Goal: Use online tool/utility: Use online tool/utility

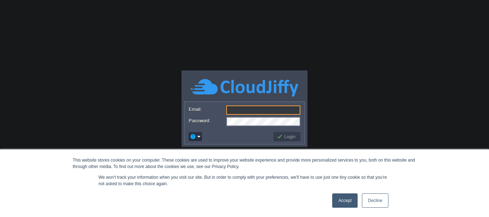
type input "[EMAIL_ADDRESS][DOMAIN_NAME]"
click at [289, 136] on button "Login" at bounding box center [287, 136] width 21 height 6
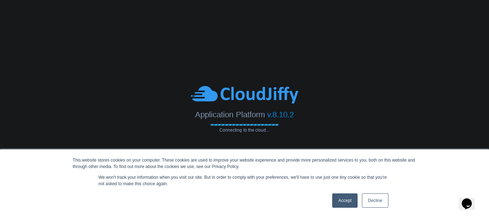
click at [372, 195] on link "Decline" at bounding box center [375, 201] width 26 height 14
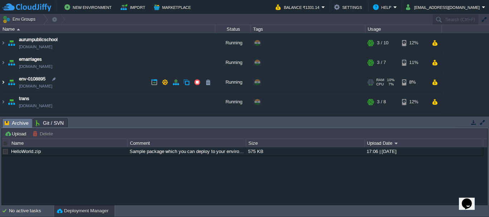
click at [3, 80] on img at bounding box center [3, 82] width 6 height 19
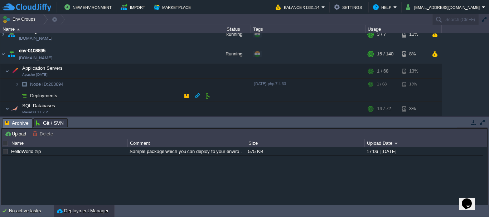
scroll to position [36, 0]
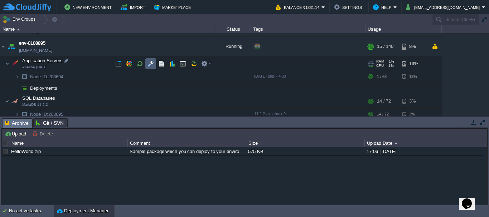
click at [152, 64] on button "button" at bounding box center [150, 63] width 6 height 6
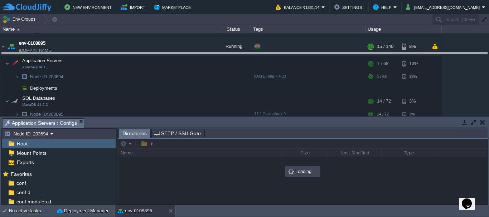
drag, startPoint x: 173, startPoint y: 122, endPoint x: 176, endPoint y: 48, distance: 74.1
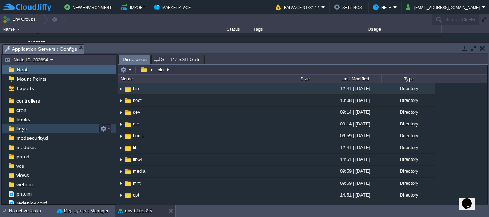
scroll to position [38, 0]
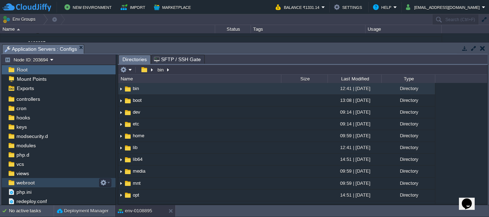
click at [17, 182] on span "webroot" at bounding box center [25, 183] width 21 height 6
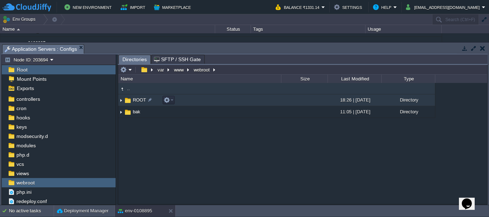
click at [135, 98] on span "ROOT" at bounding box center [139, 100] width 15 height 6
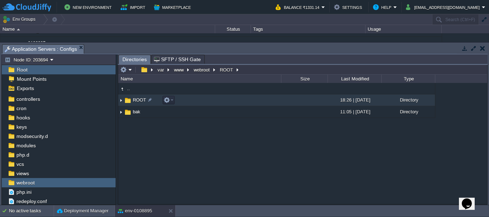
click at [134, 99] on span "ROOT" at bounding box center [139, 100] width 15 height 6
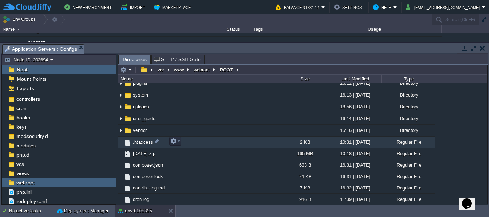
scroll to position [143, 0]
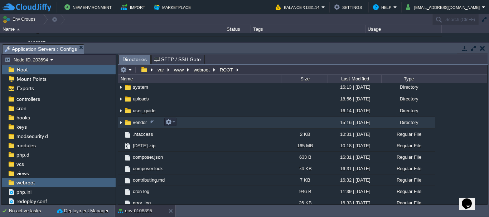
click at [212, 123] on td "vendor" at bounding box center [199, 123] width 163 height 12
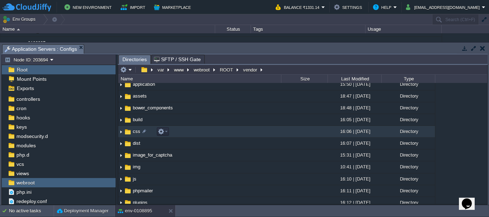
scroll to position [0, 0]
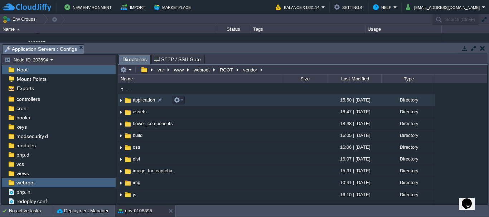
click at [129, 99] on img at bounding box center [128, 101] width 8 height 8
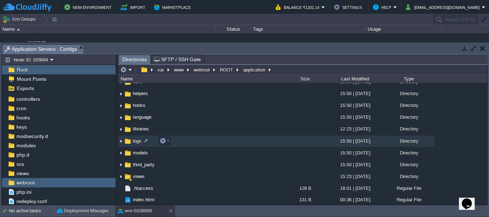
scroll to position [55, 0]
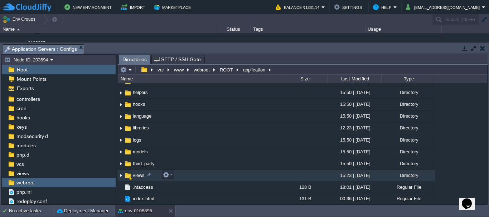
click at [121, 177] on img at bounding box center [121, 175] width 6 height 11
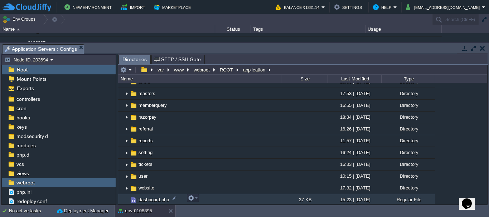
scroll to position [341, 0]
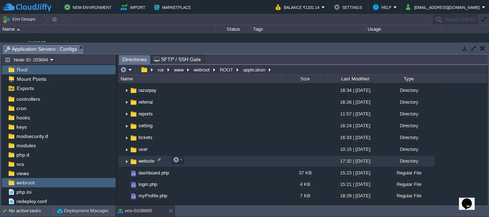
click at [127, 160] on img at bounding box center [127, 161] width 6 height 11
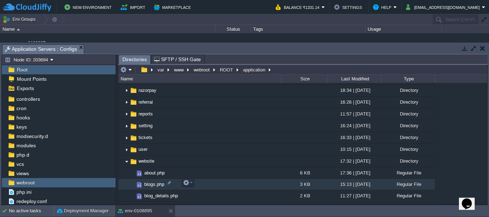
scroll to position [448, 0]
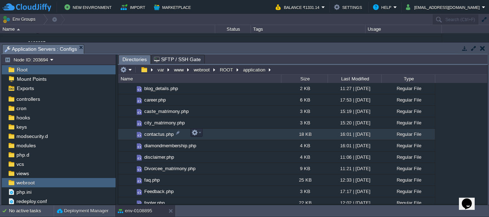
click at [158, 132] on span "contactus.php" at bounding box center [158, 134] width 31 height 6
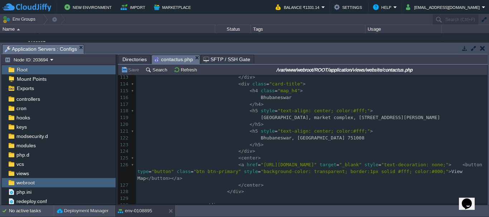
scroll to position [0, 0]
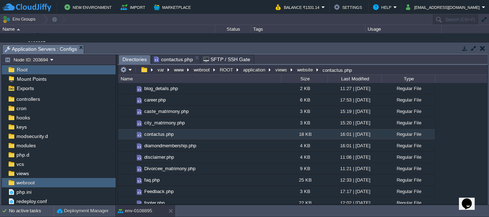
click at [137, 61] on span "Directories" at bounding box center [134, 59] width 24 height 9
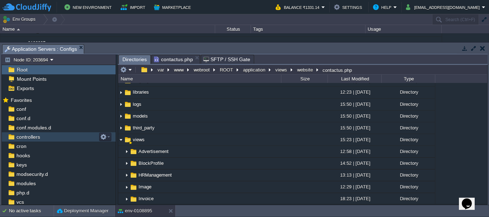
click at [23, 140] on span "controllers" at bounding box center [28, 137] width 26 height 6
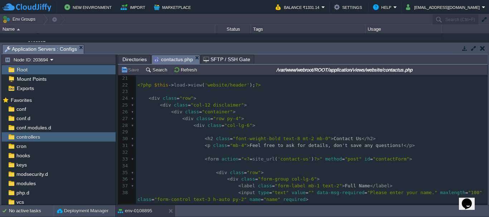
click at [173, 58] on span "contactus.php" at bounding box center [173, 59] width 39 height 9
click at [135, 58] on span "Directories" at bounding box center [134, 59] width 24 height 9
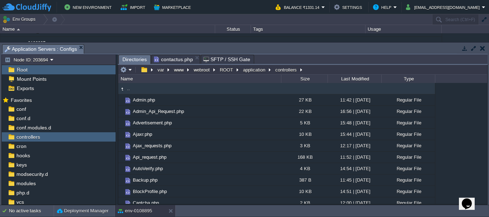
click at [177, 58] on span "contactus.php" at bounding box center [173, 59] width 39 height 9
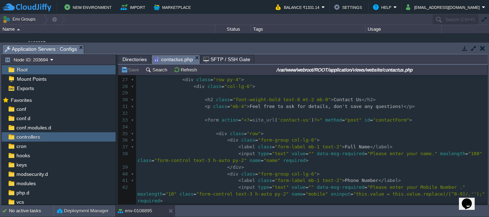
scroll to position [214, 0]
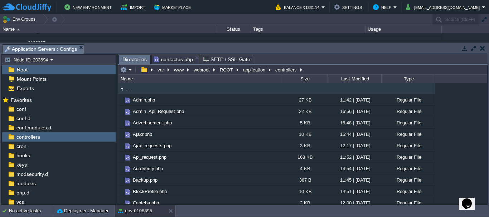
click at [133, 57] on span "Directories" at bounding box center [134, 59] width 24 height 9
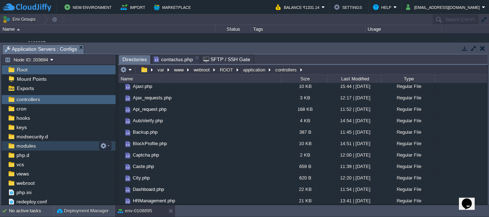
scroll to position [38, 0]
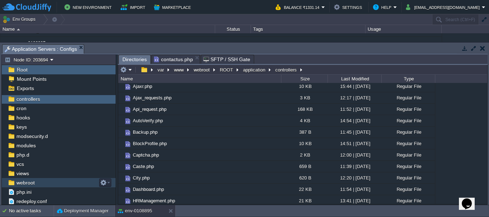
click at [28, 185] on span "webroot" at bounding box center [25, 183] width 21 height 6
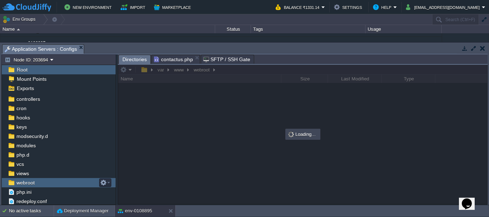
scroll to position [0, 0]
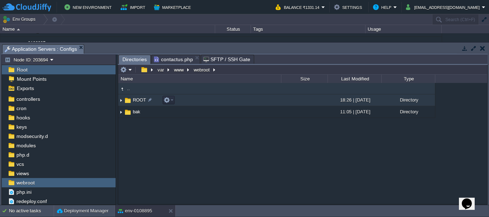
click at [142, 102] on span "ROOT" at bounding box center [139, 100] width 15 height 6
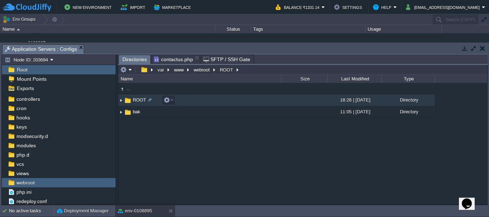
click at [131, 99] on img at bounding box center [128, 101] width 8 height 8
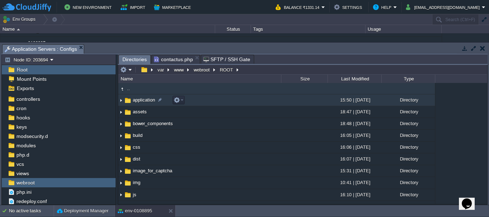
click at [135, 102] on span "application" at bounding box center [144, 100] width 24 height 6
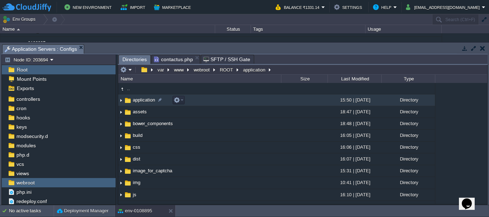
click at [135, 102] on span "application" at bounding box center [144, 100] width 24 height 6
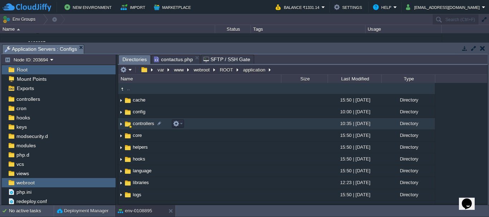
click at [136, 126] on span "controllers" at bounding box center [144, 124] width 24 height 6
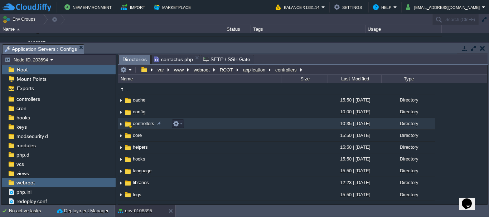
click at [136, 126] on span "controllers" at bounding box center [144, 124] width 24 height 6
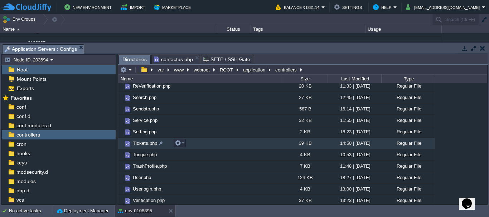
scroll to position [406, 0]
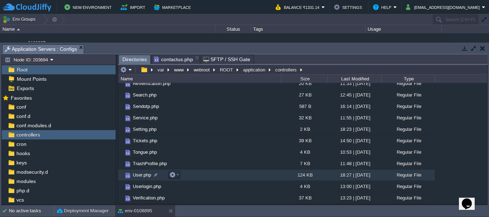
click at [136, 176] on span "User.php" at bounding box center [142, 175] width 20 height 6
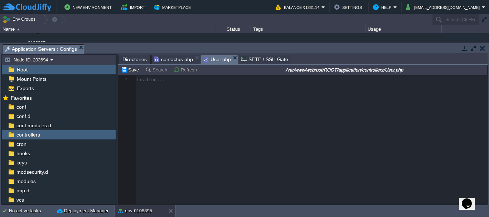
click at [171, 59] on span "contactus.php" at bounding box center [173, 59] width 39 height 9
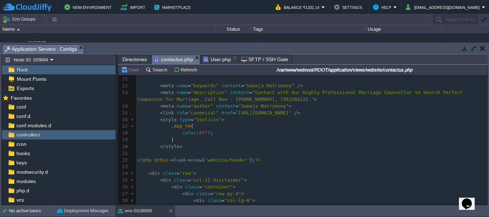
scroll to position [71, 0]
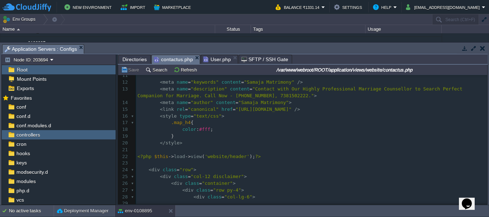
click at [224, 57] on span "User.php" at bounding box center [217, 59] width 28 height 9
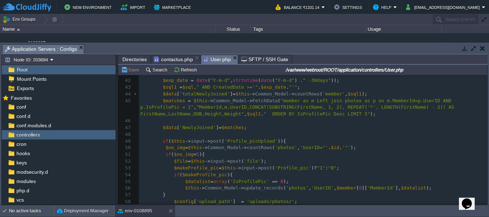
scroll to position [322, 0]
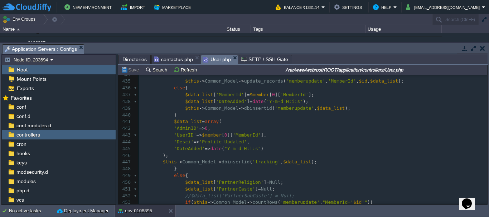
click at [174, 56] on span "contactus.php" at bounding box center [173, 59] width 39 height 9
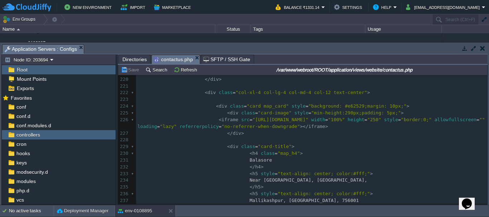
click at [133, 58] on span "Directories" at bounding box center [134, 59] width 24 height 9
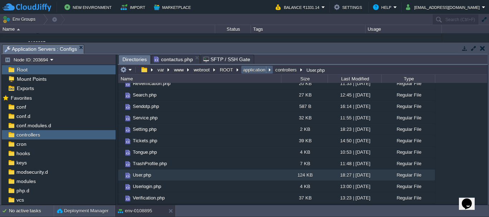
click at [249, 71] on button "application" at bounding box center [254, 70] width 25 height 6
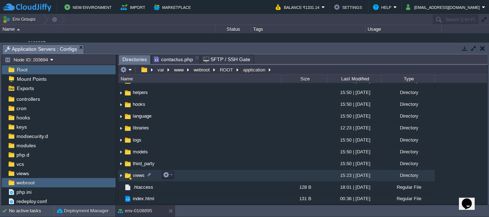
click at [140, 174] on span "views" at bounding box center [139, 175] width 14 height 6
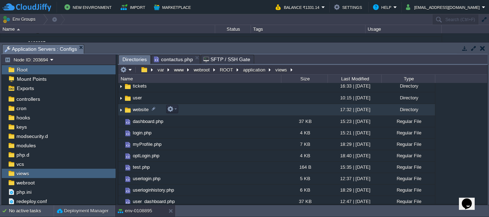
click at [134, 109] on span "website" at bounding box center [141, 110] width 18 height 6
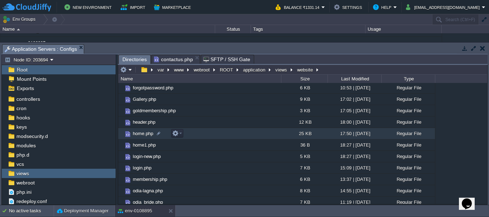
scroll to position [160, 0]
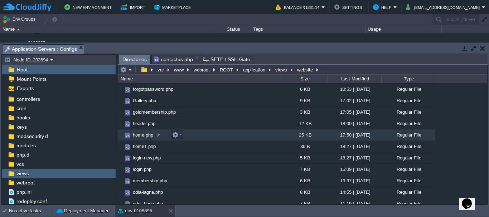
click at [138, 135] on span "home.php" at bounding box center [143, 135] width 23 height 6
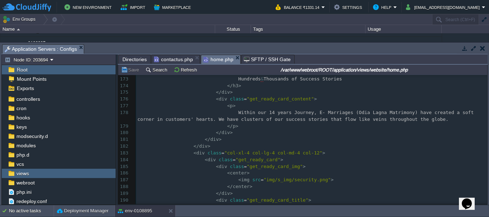
scroll to position [1307, 0]
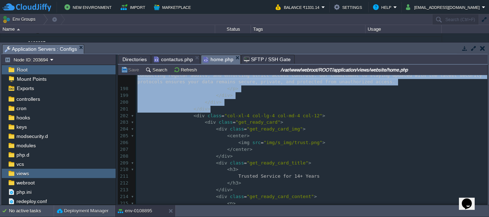
drag, startPoint x: 487, startPoint y: 111, endPoint x: 484, endPoint y: 126, distance: 15.6
click at [484, 126] on div "var www webroot ROOT application views website home.php Name Size Last Modified…" at bounding box center [303, 135] width 370 height 140
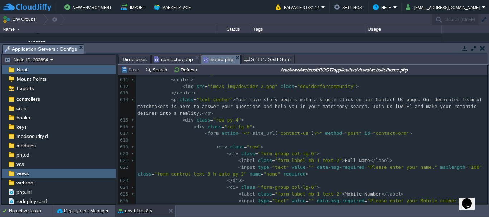
scroll to position [4441, 0]
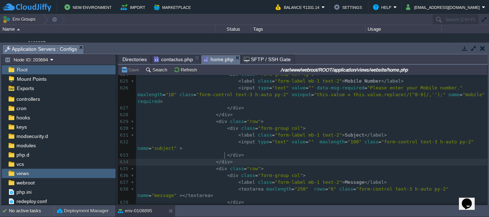
click at [394, 159] on pre "</ div >" at bounding box center [311, 162] width 351 height 7
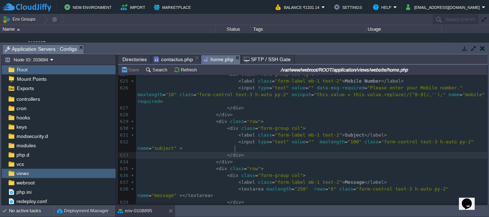
click at [376, 152] on pre "</ div >" at bounding box center [311, 155] width 351 height 7
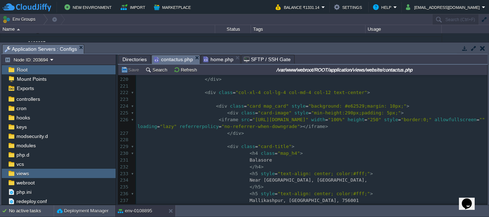
click at [174, 57] on span "contactus.php" at bounding box center [173, 59] width 39 height 9
click at [127, 59] on span "Directories" at bounding box center [134, 59] width 24 height 9
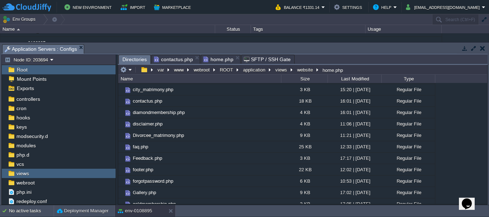
scroll to position [16, 0]
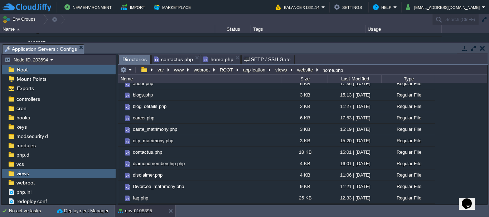
click at [170, 60] on span "contactus.php" at bounding box center [173, 59] width 39 height 9
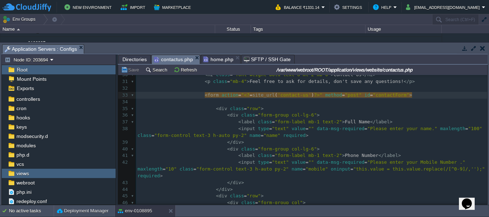
scroll to position [206, 0]
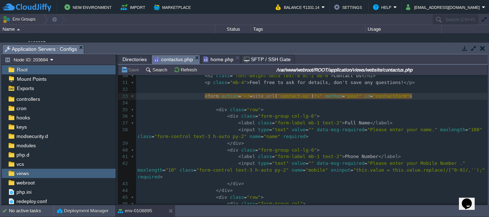
click at [133, 59] on span "Directories" at bounding box center [134, 59] width 24 height 9
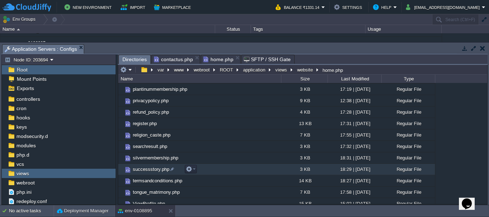
scroll to position [303, 0]
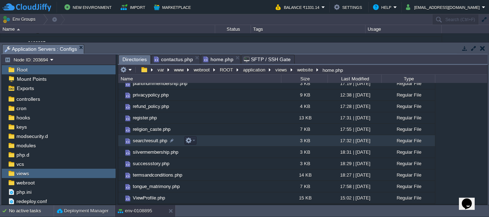
click at [138, 142] on span "searchresult.php" at bounding box center [150, 141] width 36 height 6
click at [278, 68] on button "views" at bounding box center [281, 70] width 15 height 6
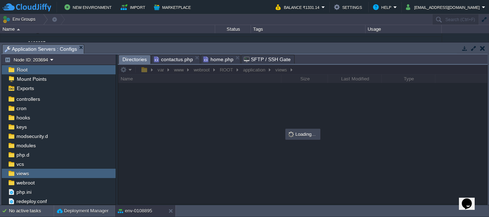
scroll to position [0, 0]
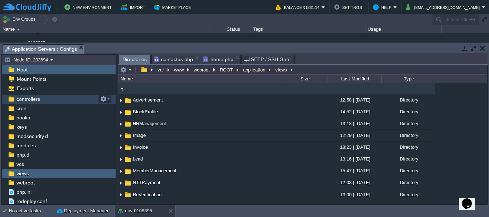
click at [22, 102] on span "controllers" at bounding box center [28, 99] width 26 height 6
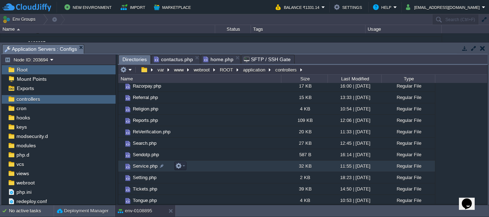
scroll to position [358, 0]
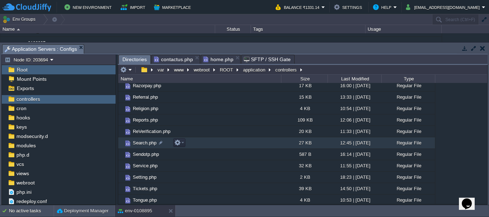
click at [140, 143] on span "Search.php" at bounding box center [145, 143] width 26 height 6
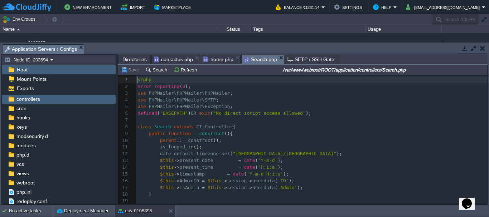
scroll to position [3, 0]
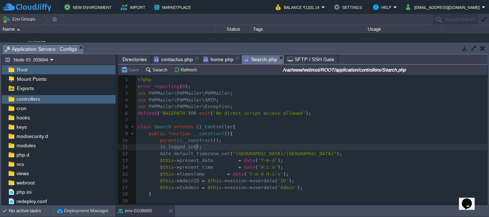
click at [358, 148] on pre "is_logged_in ();" at bounding box center [311, 147] width 351 height 7
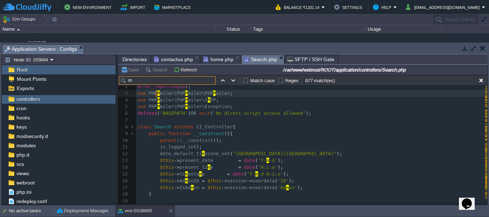
scroll to position [0, 0]
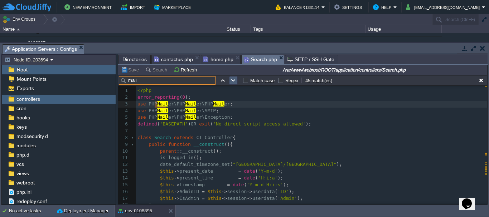
type input "mail"
click at [236, 84] on button "button" at bounding box center [233, 80] width 6 height 6
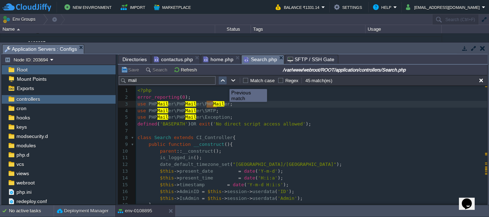
click at [219, 83] on button "button" at bounding box center [222, 80] width 6 height 6
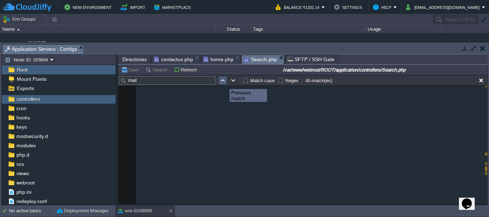
scroll to position [3159, 0]
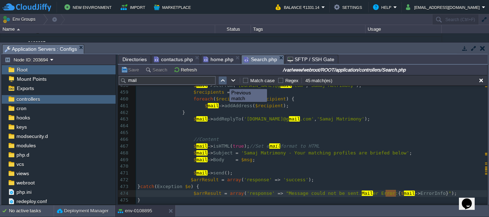
click at [219, 83] on button "button" at bounding box center [222, 80] width 6 height 6
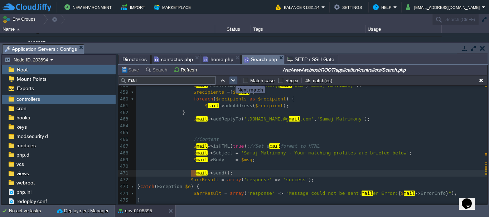
click at [230, 80] on button "button" at bounding box center [233, 80] width 6 height 6
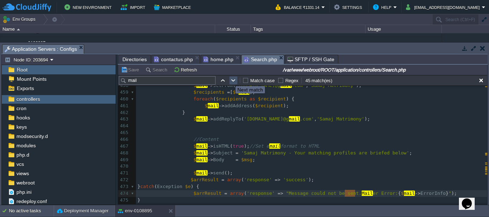
click at [230, 80] on button "button" at bounding box center [233, 80] width 6 height 6
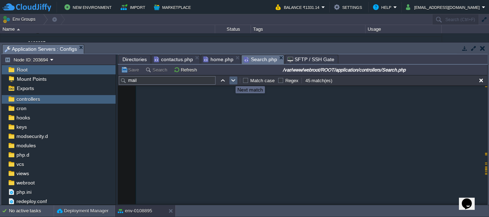
scroll to position [0, 0]
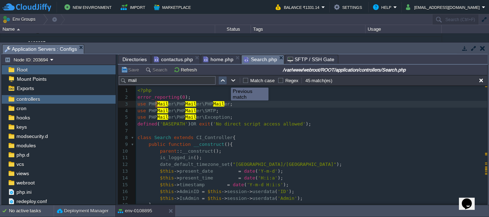
click at [224, 81] on button "button" at bounding box center [222, 80] width 6 height 6
type textarea "mail"
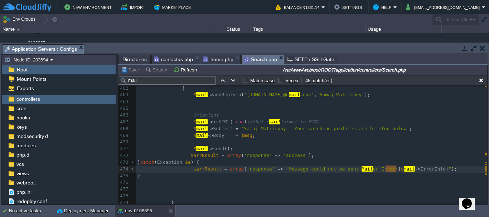
scroll to position [3195, 0]
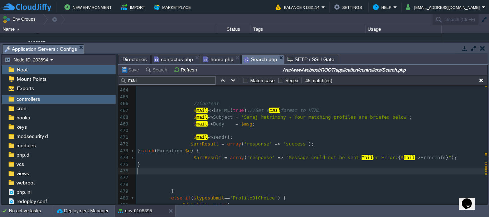
click at [187, 170] on pre "​" at bounding box center [311, 171] width 351 height 7
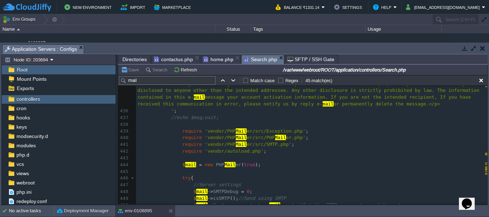
scroll to position [2911, 0]
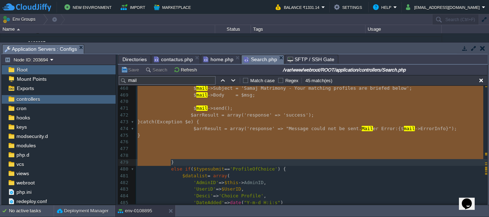
drag, startPoint x: 176, startPoint y: 134, endPoint x: 180, endPoint y: 161, distance: 27.6
type textarea "-"
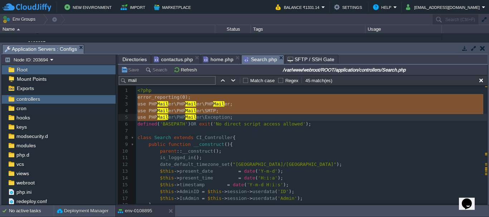
type textarea "error_reporting(0); use PHPMailer\PHPMailer\PHPMailer; use PHPMailer\PHPMailer\…"
drag, startPoint x: 138, startPoint y: 96, endPoint x: 167, endPoint y: 116, distance: 35.6
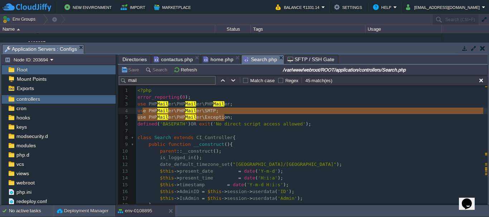
type textarea "use PHPMailer\PHPMailer\PHPMailer; use PHPMailer\PHPMailer\SMTP; use PHPMailer\…"
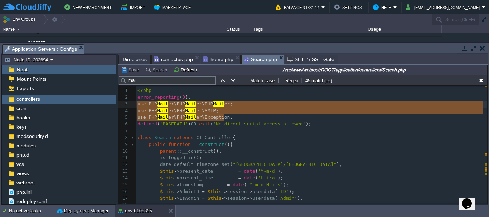
drag, startPoint x: 227, startPoint y: 117, endPoint x: 125, endPoint y: 106, distance: 103.2
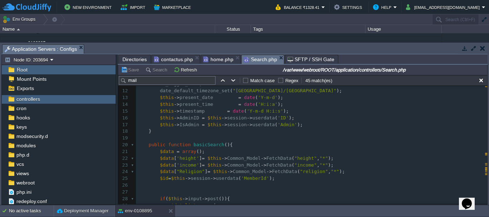
scroll to position [36, 0]
